Goal: Information Seeking & Learning: Learn about a topic

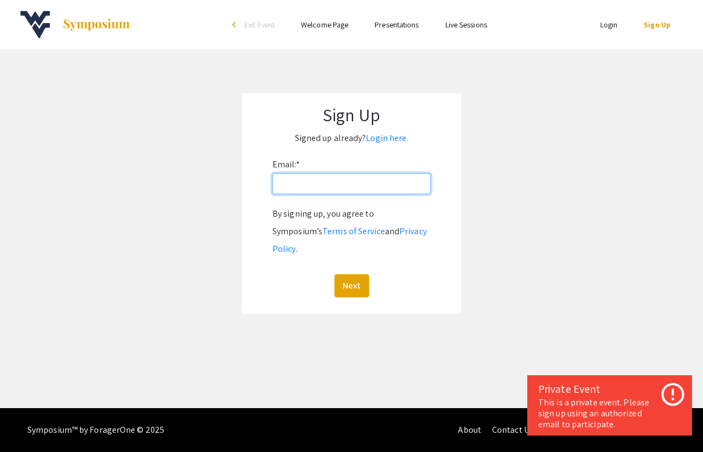
click at [337, 186] on input "Email: *" at bounding box center [351, 184] width 158 height 21
click at [381, 143] on link "Login here." at bounding box center [387, 138] width 42 height 12
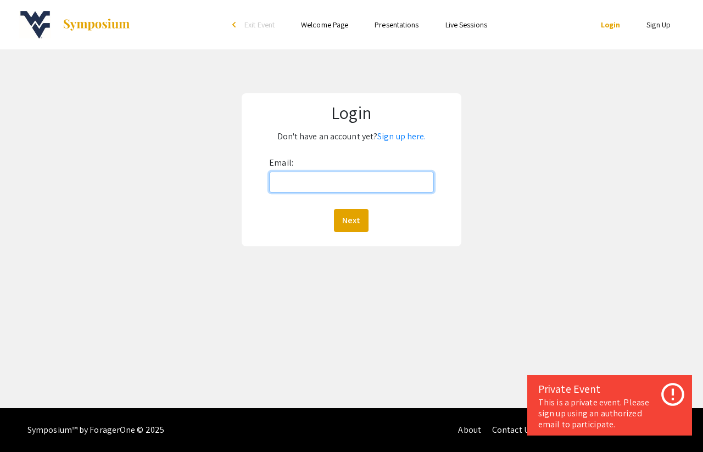
click at [354, 185] on input "Email:" at bounding box center [351, 182] width 165 height 21
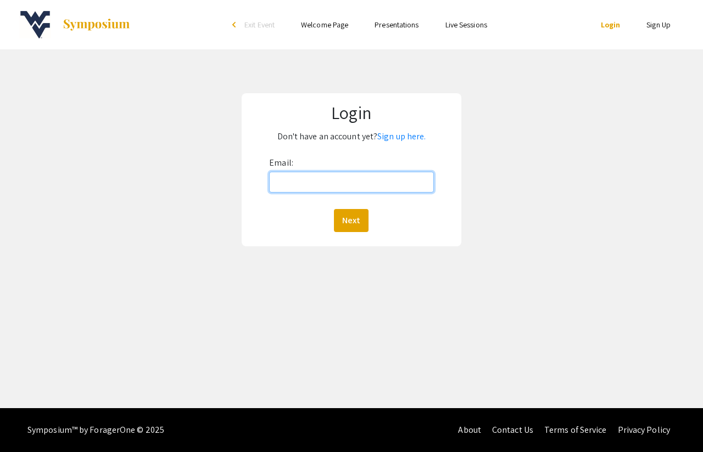
type input "[EMAIL_ADDRESS][PERSON_NAME][DOMAIN_NAME]"
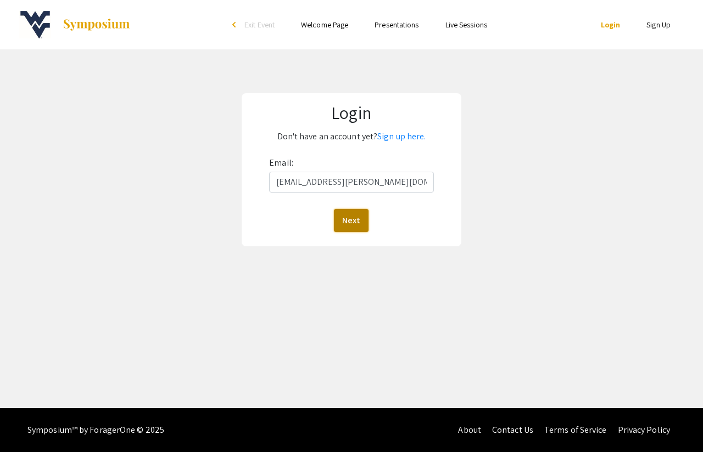
click at [350, 225] on button "Next" at bounding box center [351, 220] width 35 height 23
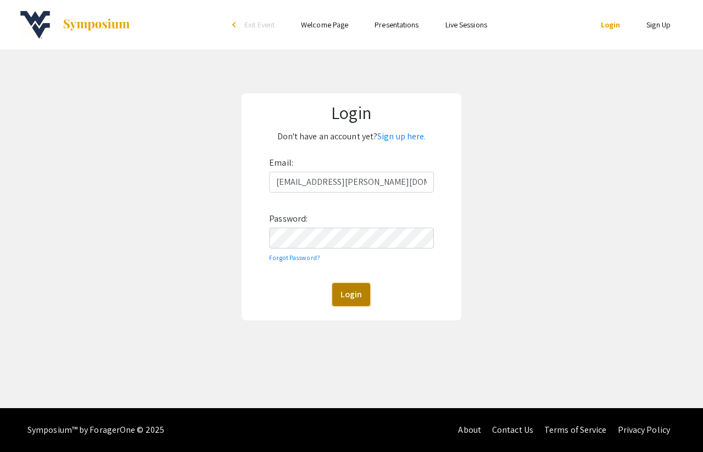
click at [364, 300] on button "Login" at bounding box center [351, 294] width 38 height 23
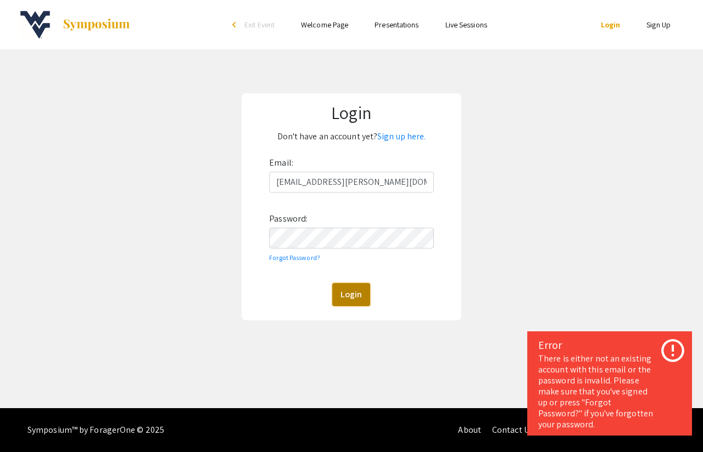
click at [354, 295] on button "Login" at bounding box center [351, 294] width 38 height 23
drag, startPoint x: 619, startPoint y: 318, endPoint x: 585, endPoint y: 317, distance: 34.6
click at [619, 318] on div "Login Don't have an account yet? Sign up here. Email: [EMAIL_ADDRESS][PERSON_NA…" at bounding box center [351, 206] width 719 height 315
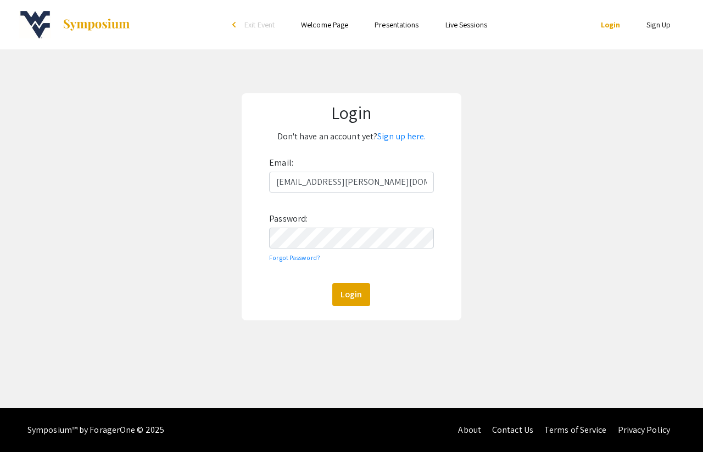
click at [616, 23] on link "Login" at bounding box center [611, 25] width 20 height 10
click at [613, 25] on link "Login" at bounding box center [611, 25] width 20 height 10
click at [356, 300] on button "Login" at bounding box center [351, 294] width 38 height 23
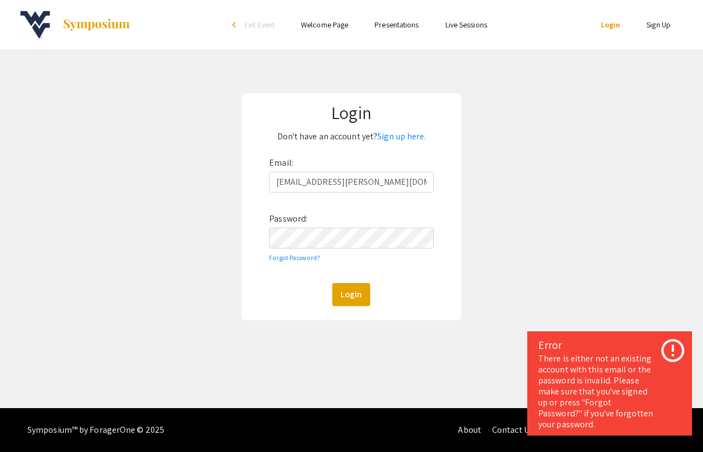
click at [407, 26] on link "Presentations" at bounding box center [396, 25] width 44 height 10
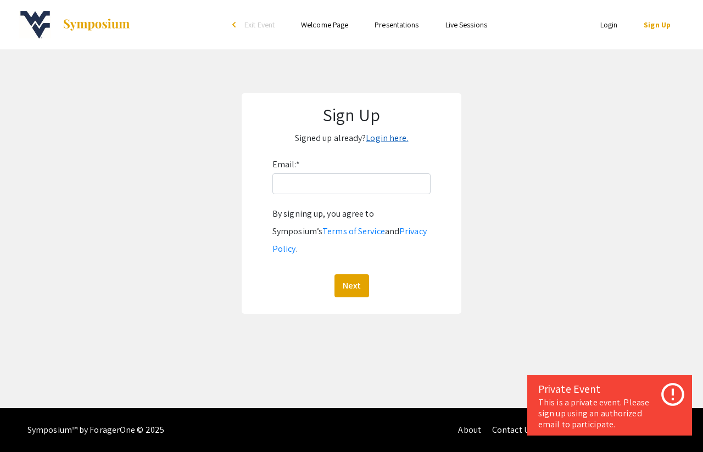
click at [376, 138] on link "Login here." at bounding box center [387, 138] width 42 height 12
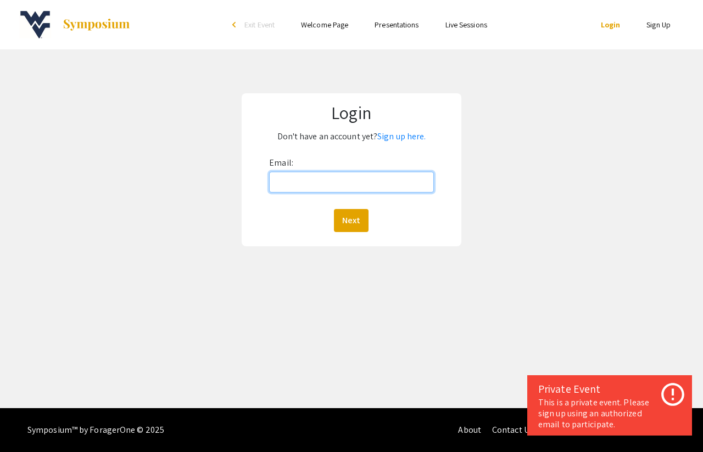
click at [331, 179] on input "Email:" at bounding box center [351, 182] width 165 height 21
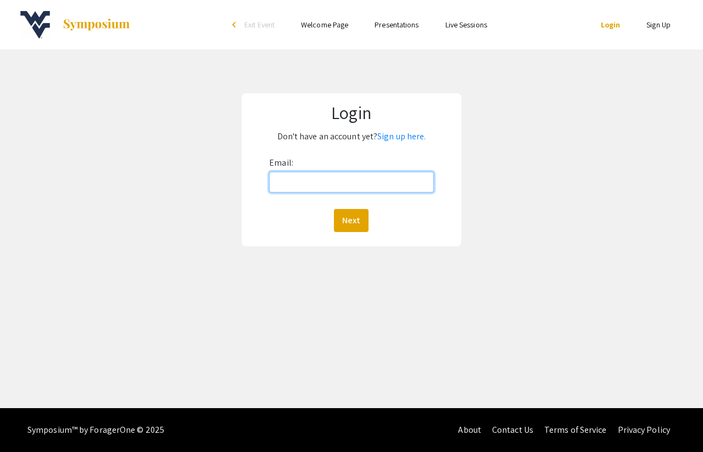
type input "[EMAIL_ADDRESS][PERSON_NAME][DOMAIN_NAME]"
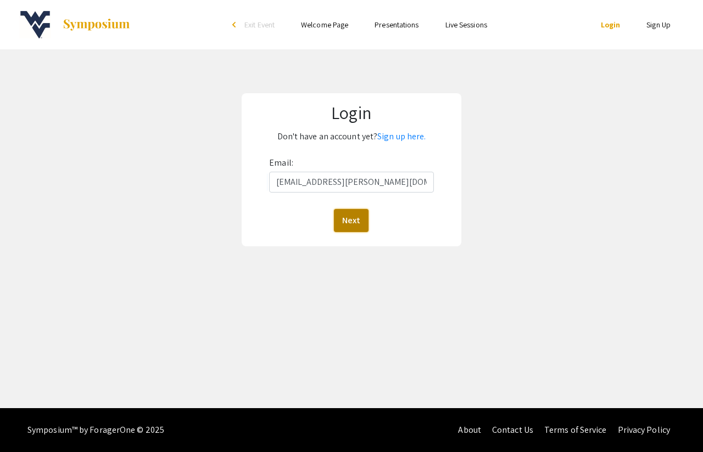
click at [355, 216] on button "Next" at bounding box center [351, 220] width 35 height 23
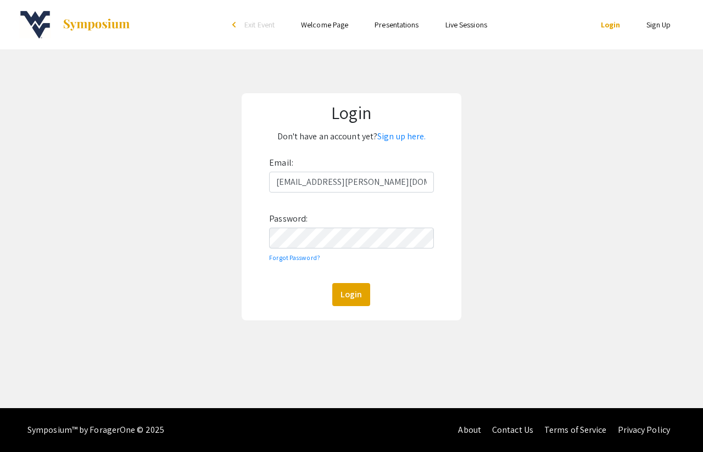
click at [258, 261] on form "Email: [EMAIL_ADDRESS][PERSON_NAME][DOMAIN_NAME] Password: Forgot Password? Log…" at bounding box center [351, 230] width 205 height 152
click at [346, 294] on button "Login" at bounding box center [351, 294] width 38 height 23
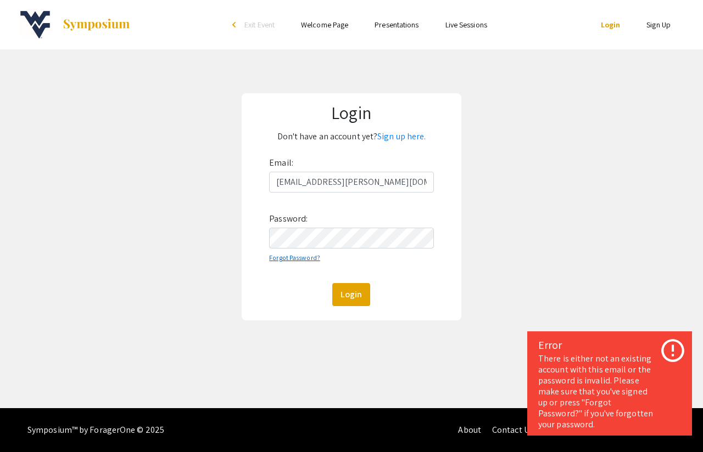
click at [279, 257] on link "Forgot Password?" at bounding box center [294, 258] width 51 height 8
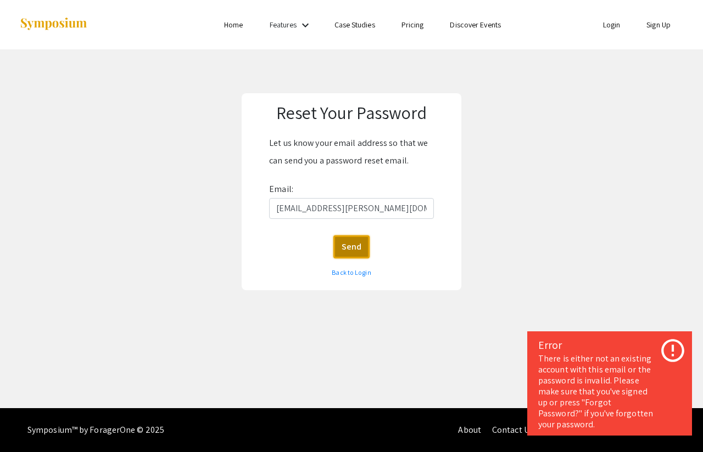
click at [341, 255] on button "Send" at bounding box center [351, 247] width 36 height 23
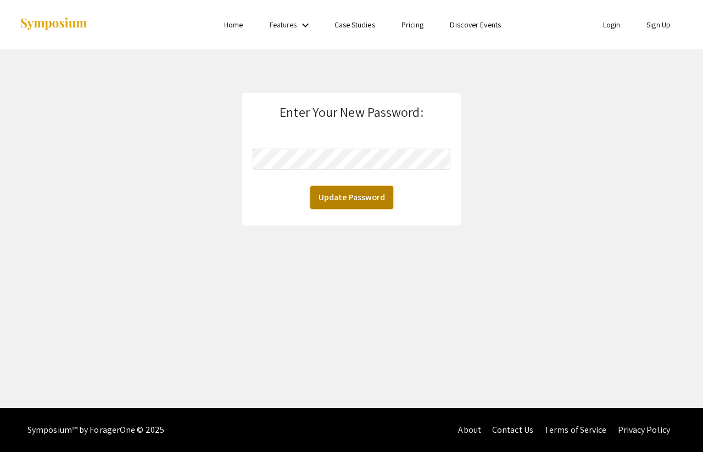
click at [346, 198] on button "Update Password" at bounding box center [351, 197] width 83 height 23
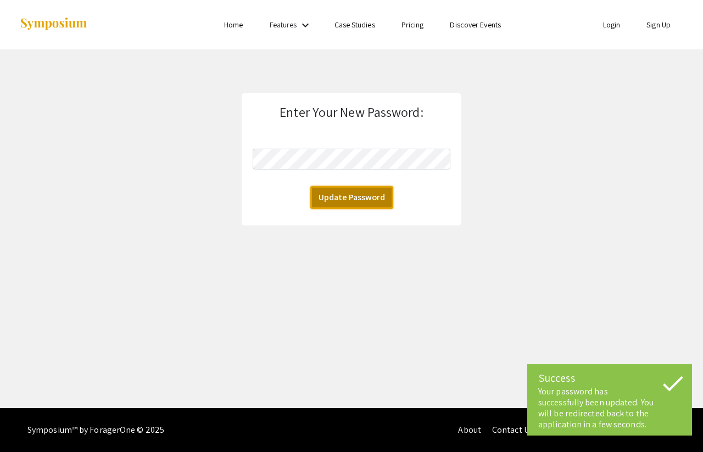
click at [346, 198] on button "Update Password" at bounding box center [351, 197] width 83 height 23
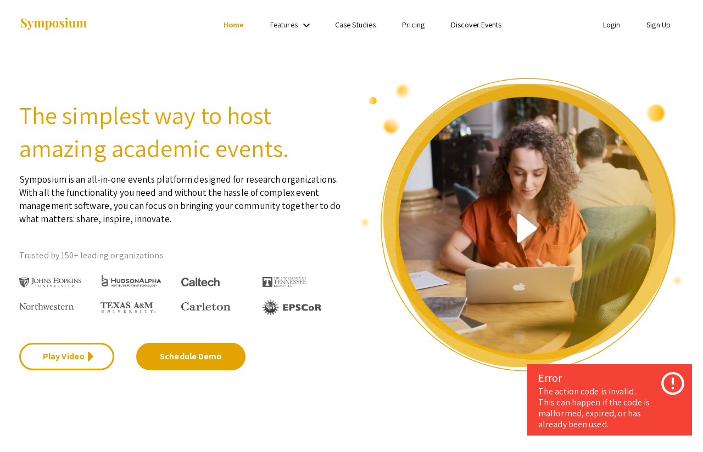
click at [613, 20] on link "Login" at bounding box center [612, 25] width 18 height 10
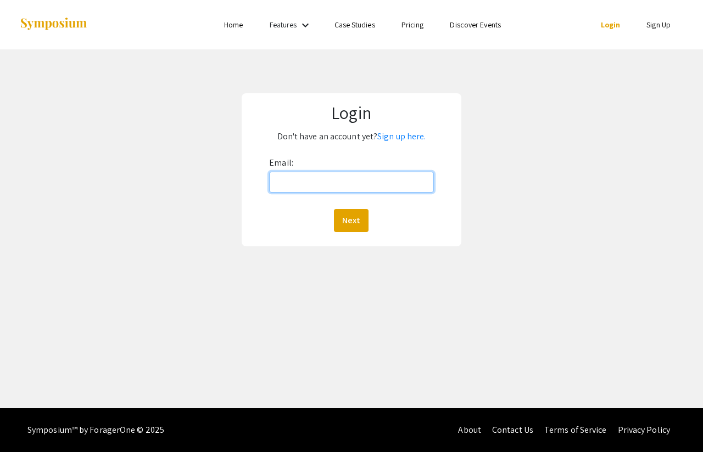
click at [318, 183] on input "Email:" at bounding box center [351, 182] width 165 height 21
type input "[EMAIL_ADDRESS][PERSON_NAME][DOMAIN_NAME]"
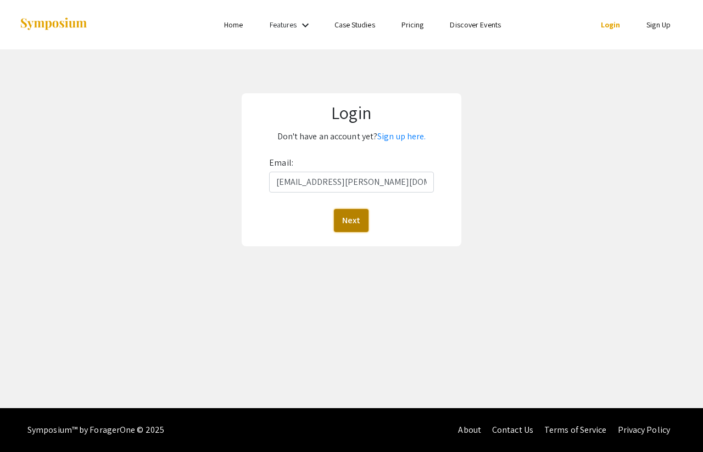
click at [352, 217] on button "Next" at bounding box center [351, 220] width 35 height 23
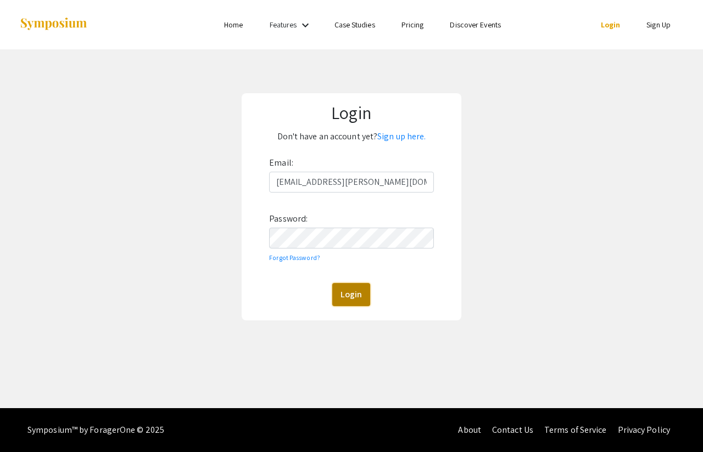
click at [353, 305] on button "Login" at bounding box center [351, 294] width 38 height 23
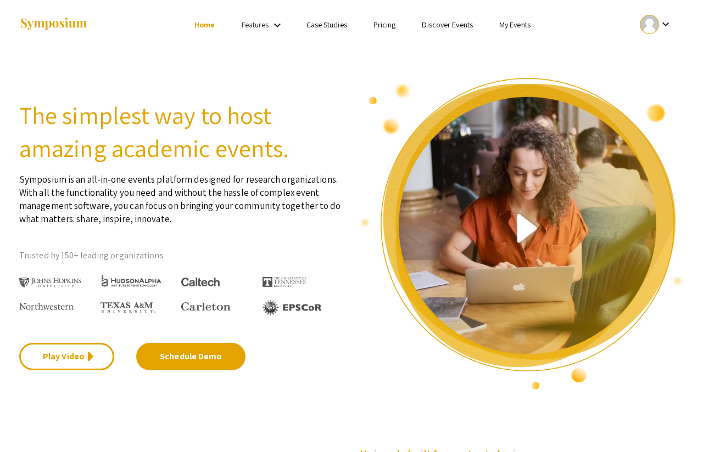
click at [511, 28] on link "My Events" at bounding box center [514, 25] width 31 height 10
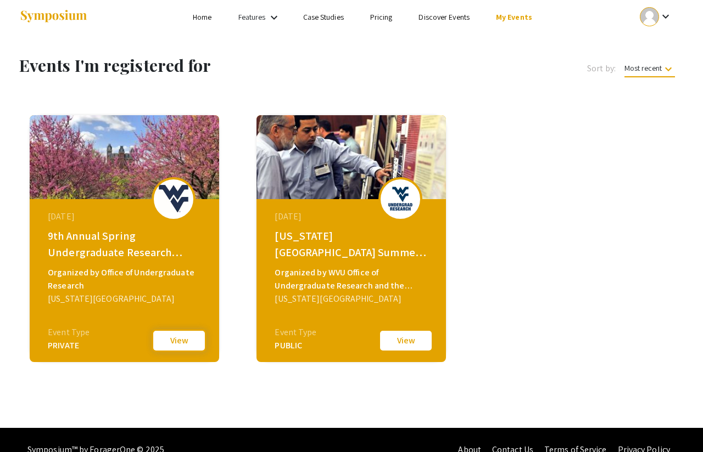
scroll to position [10, 0]
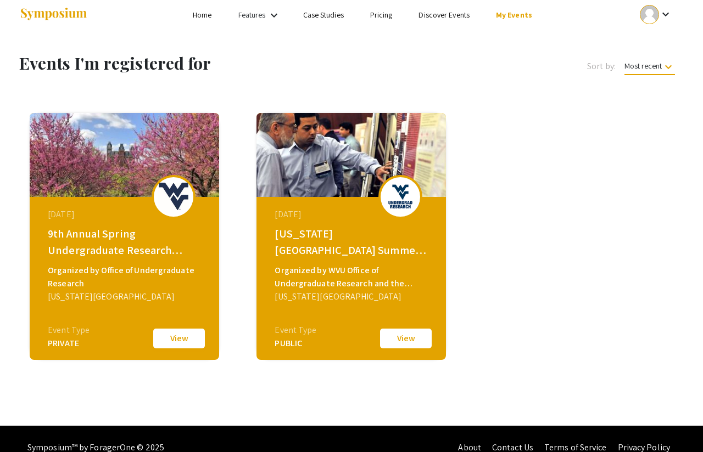
click at [178, 345] on button "View" at bounding box center [179, 338] width 55 height 23
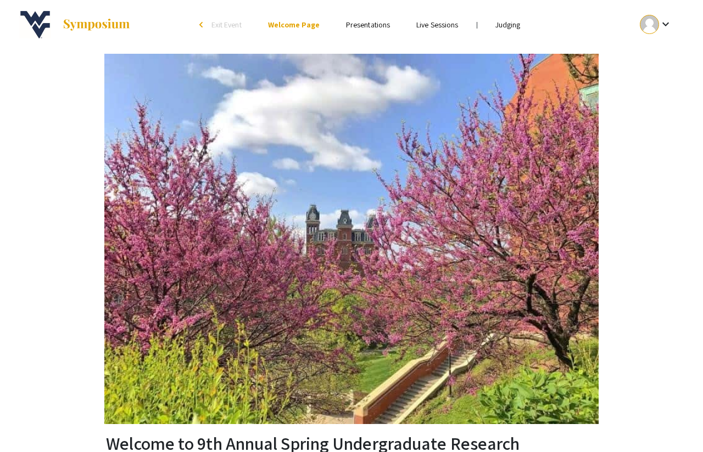
click at [366, 24] on link "Presentations" at bounding box center [368, 25] width 44 height 10
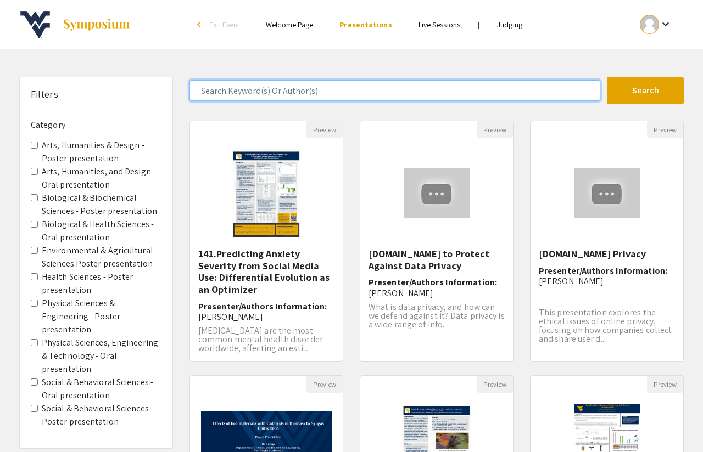
click at [339, 90] on input "Search Keyword(s) Or Author(s)" at bounding box center [394, 90] width 411 height 21
type input "vance"
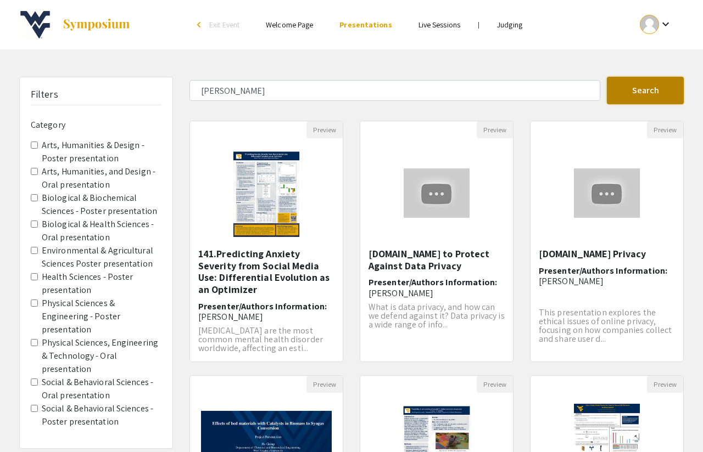
click at [640, 92] on button "Search" at bounding box center [645, 90] width 77 height 27
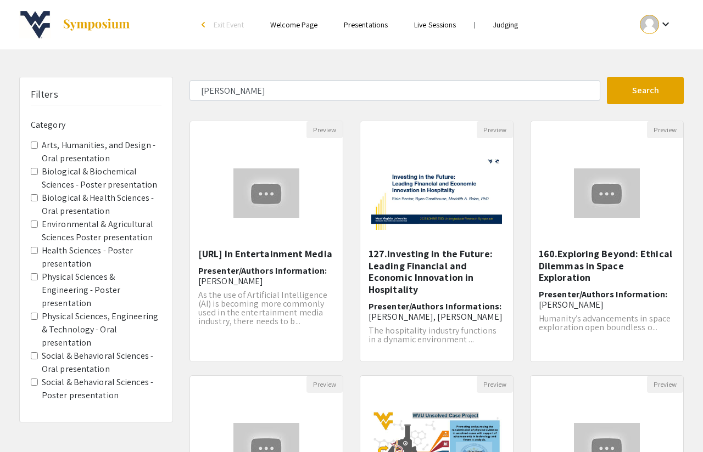
click at [33, 223] on presentation "Environmental & Agricultural Sciences Poster presentation" at bounding box center [34, 224] width 7 height 7
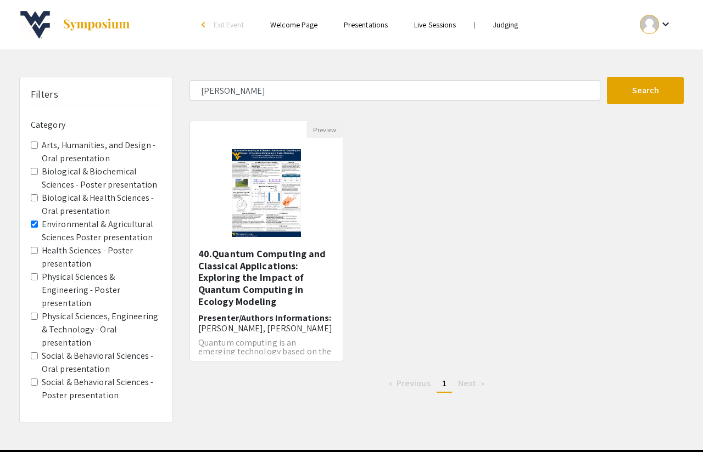
click at [32, 198] on presentation "Biological & Health Sciences - Oral presentation" at bounding box center [34, 197] width 7 height 7
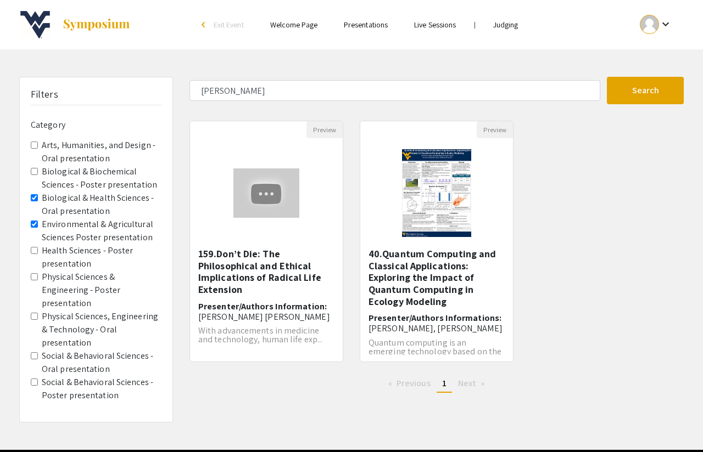
click at [38, 225] on span "Environmental & Agricultural Sciences Poster presentation" at bounding box center [96, 231] width 131 height 26
click at [37, 225] on presentation "Environmental & Agricultural Sciences Poster presentation" at bounding box center [34, 224] width 7 height 7
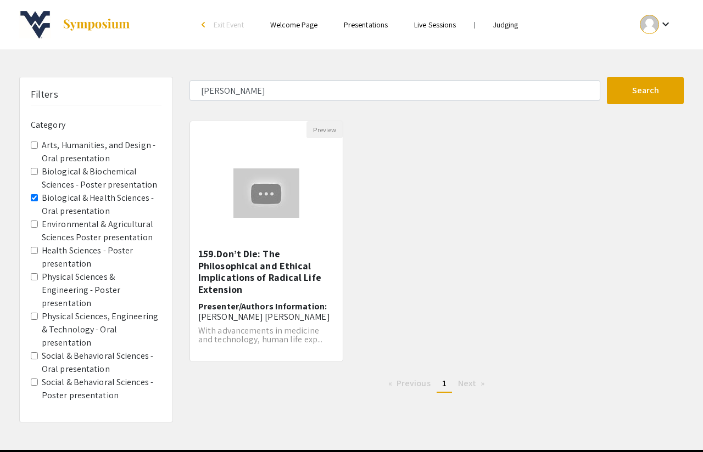
click at [34, 171] on presentation "Biological & Biochemical Sciences - Poster presentation" at bounding box center [34, 171] width 7 height 7
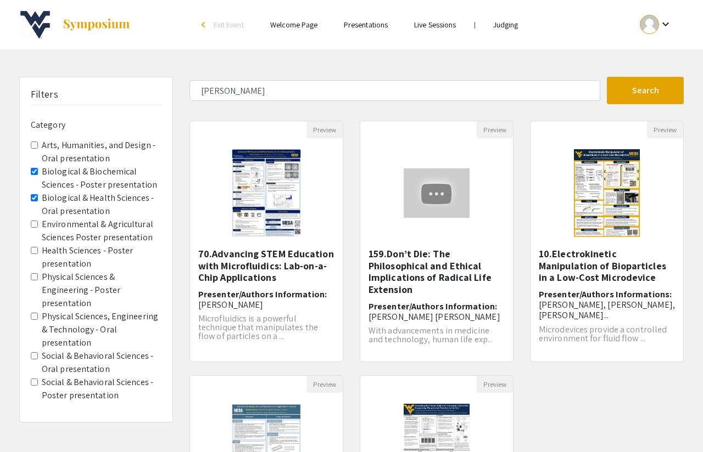
click at [34, 197] on presentation "Biological & Health Sciences - Oral presentation" at bounding box center [34, 197] width 7 height 7
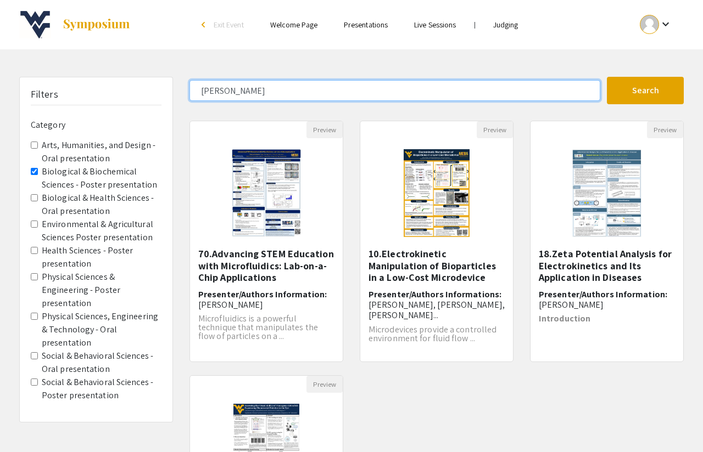
click at [311, 82] on input "vance" at bounding box center [394, 90] width 411 height 21
type input "Z"
type input "Doza"
click at [607, 77] on button "Search" at bounding box center [645, 90] width 77 height 27
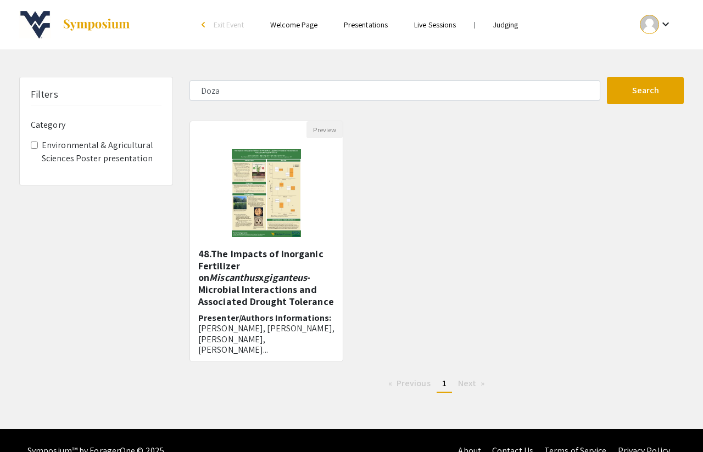
click at [259, 271] on em "Miscanthus" at bounding box center [233, 277] width 49 height 13
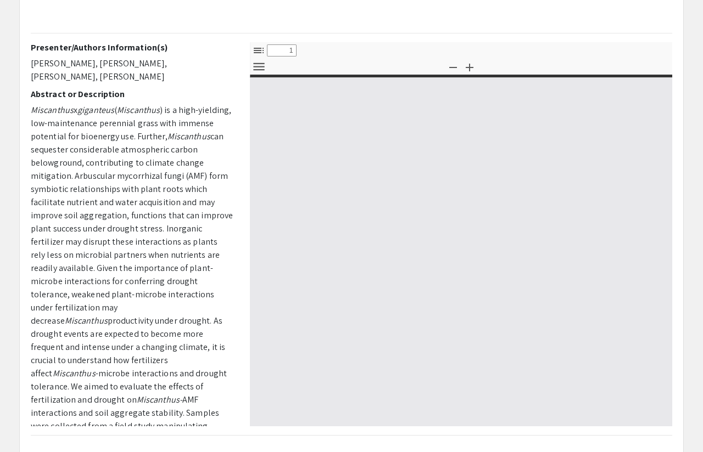
select select "custom"
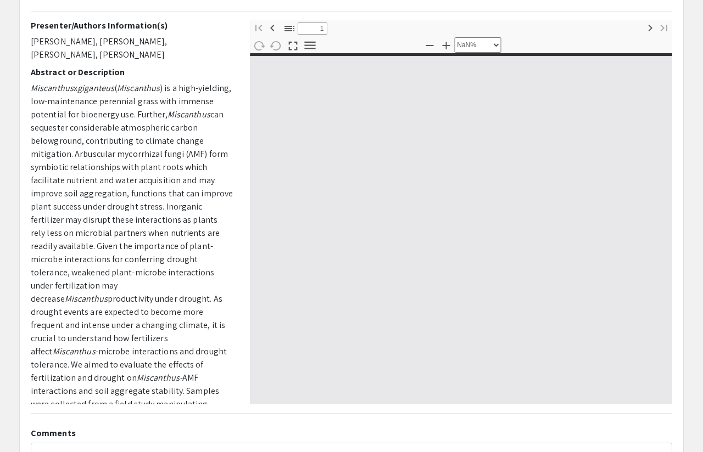
type input "0"
select select "custom"
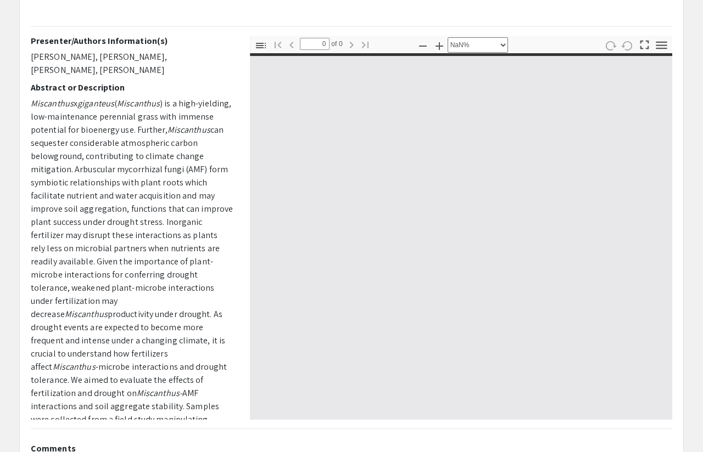
type input "1"
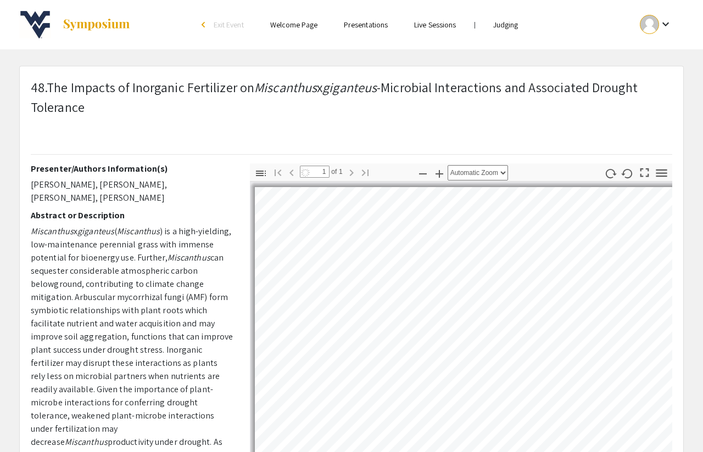
select select "auto"
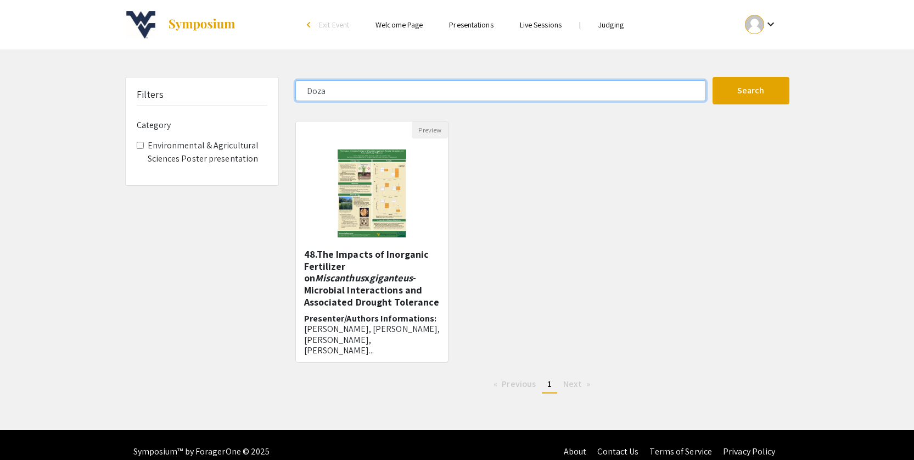
click at [331, 96] on input "Doza" at bounding box center [500, 90] width 411 height 21
type input "morrissey"
click at [702, 77] on button "Search" at bounding box center [751, 90] width 77 height 27
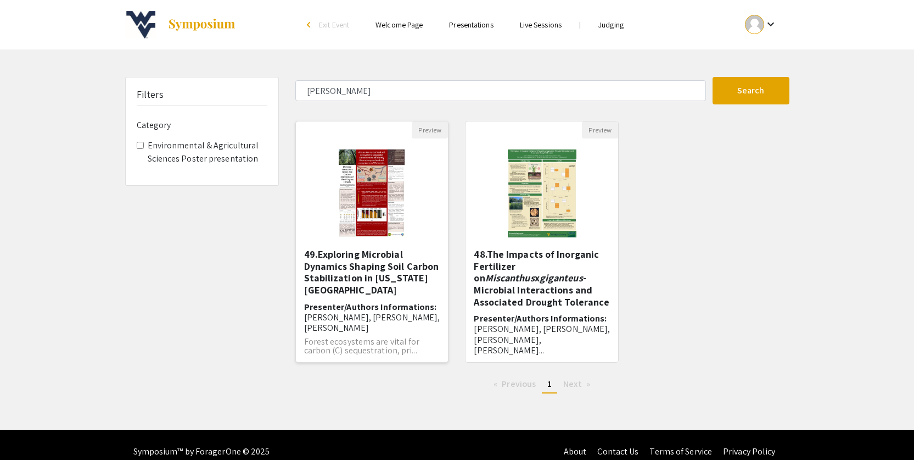
click at [361, 266] on h5 "49.Exploring Microbial Dynamics Shaping Soil Carbon Stabilization in West Virgi…" at bounding box center [372, 271] width 136 height 47
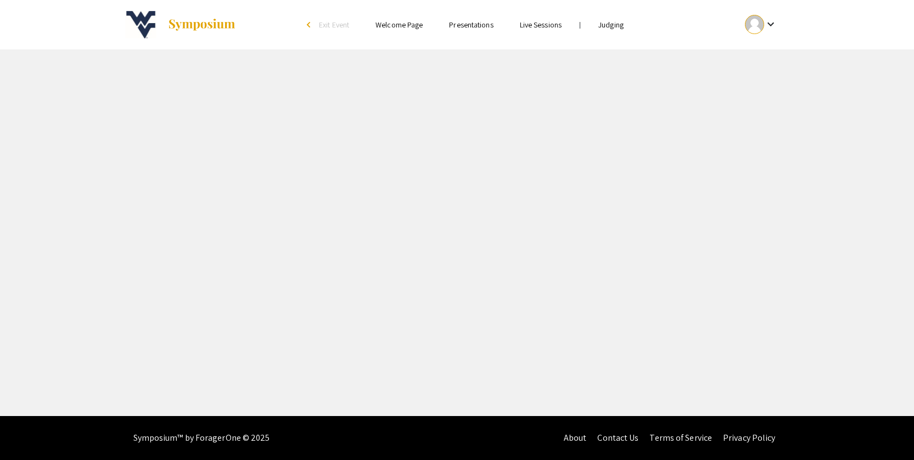
select select "custom"
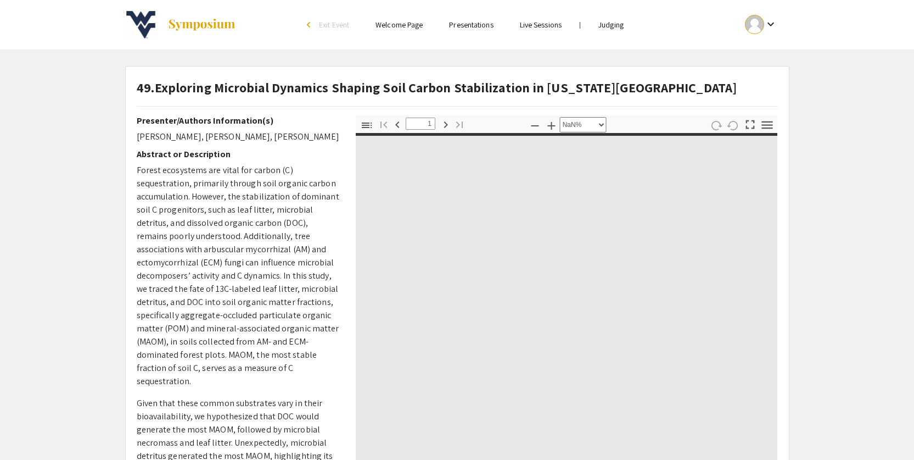
type input "0"
select select "custom"
type input "1"
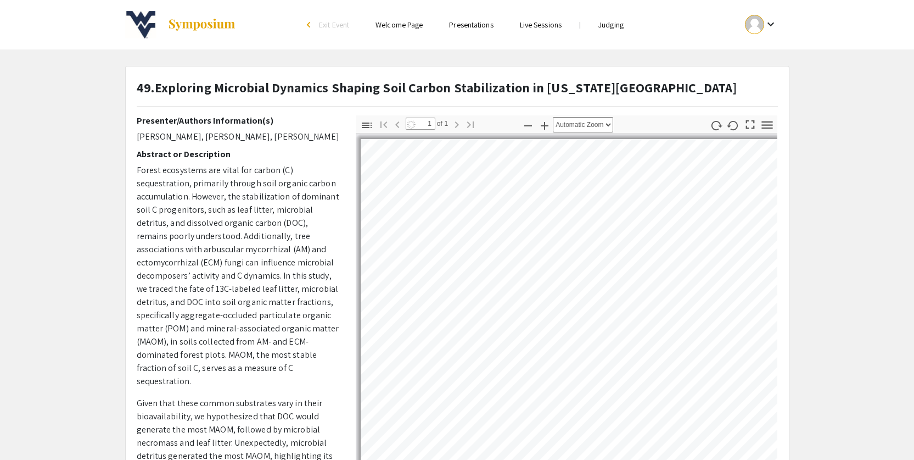
select select "auto"
